Goal: Check status: Check status

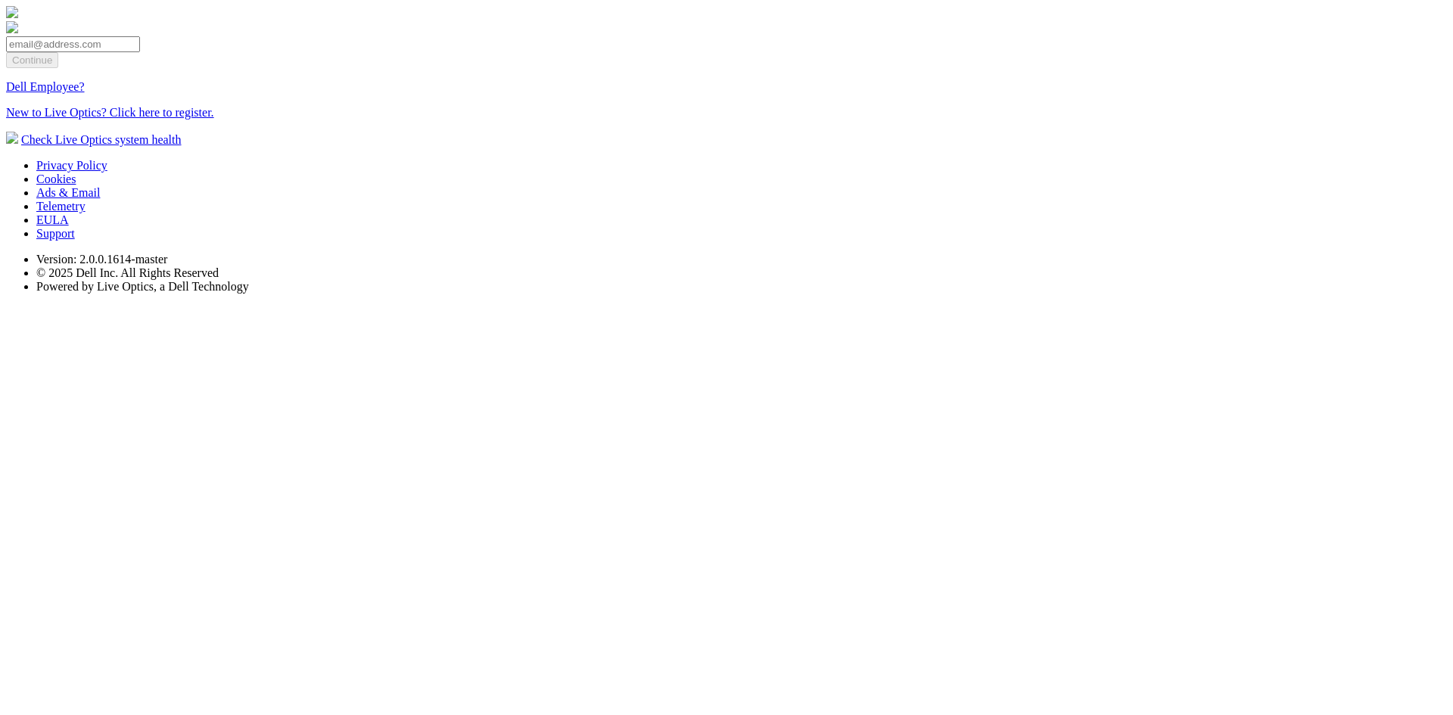
click at [85, 93] on link "Dell Employee?" at bounding box center [45, 86] width 79 height 13
